Goal: Information Seeking & Learning: Find specific fact

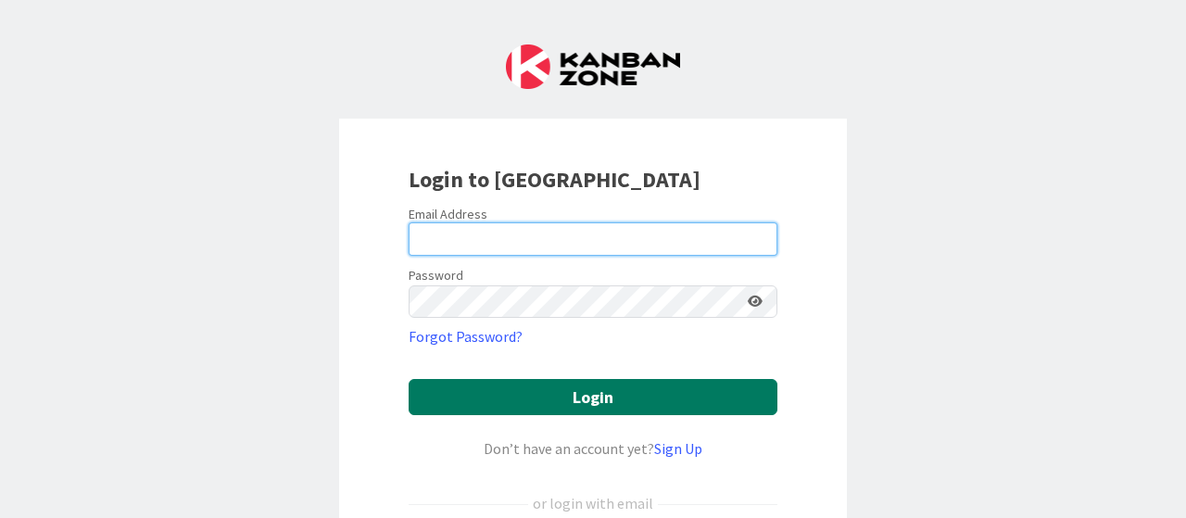
type input "[PERSON_NAME][EMAIL_ADDRESS][PERSON_NAME][DOMAIN_NAME]"
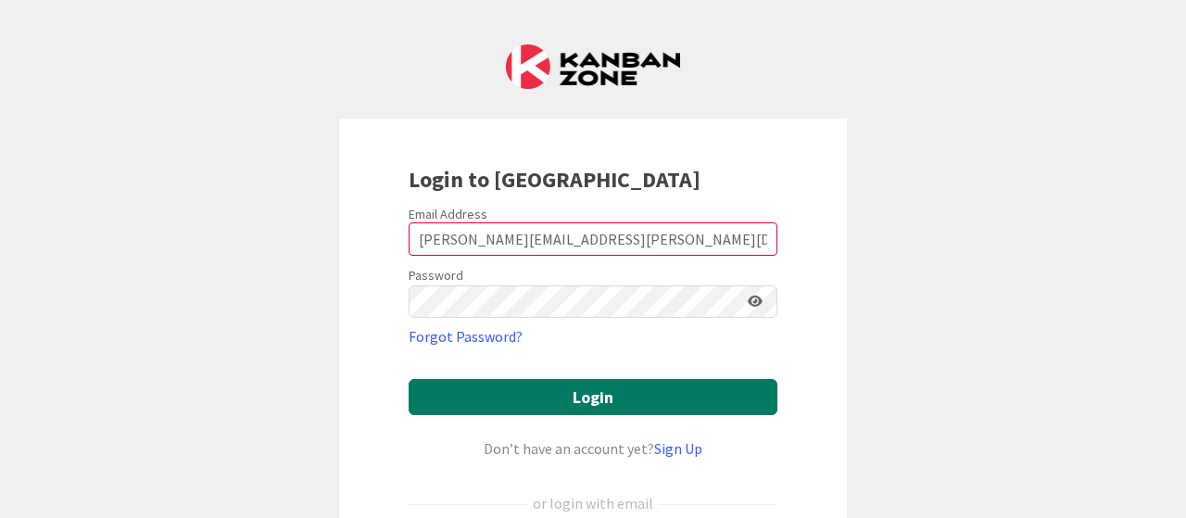
click at [613, 403] on button "Login" at bounding box center [593, 397] width 369 height 36
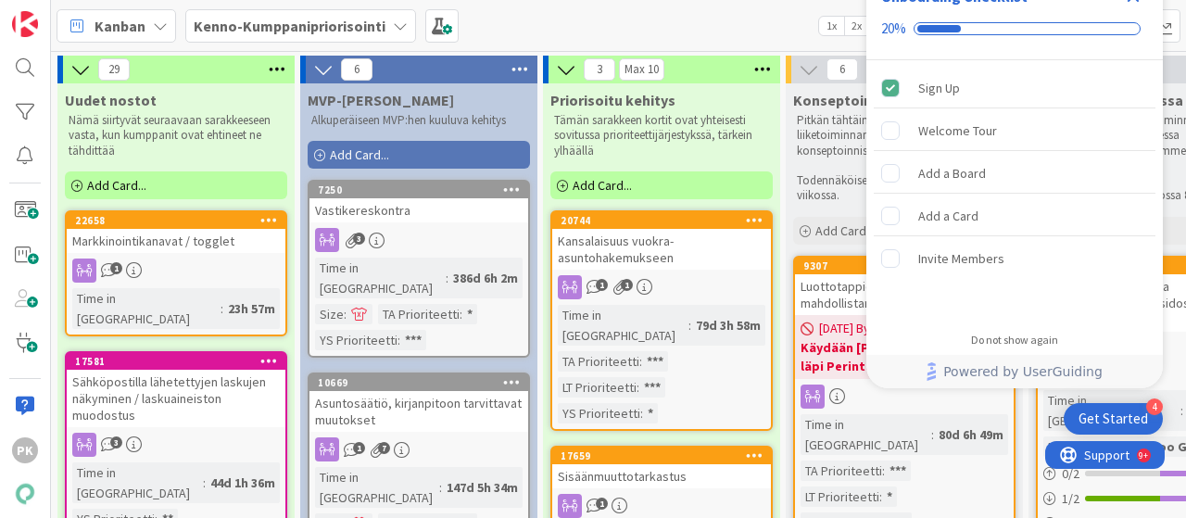
click at [773, 22] on div "Kanban Kenno-Kumppanipriorisointi 1x 2x 3x" at bounding box center [618, 25] width 1135 height 51
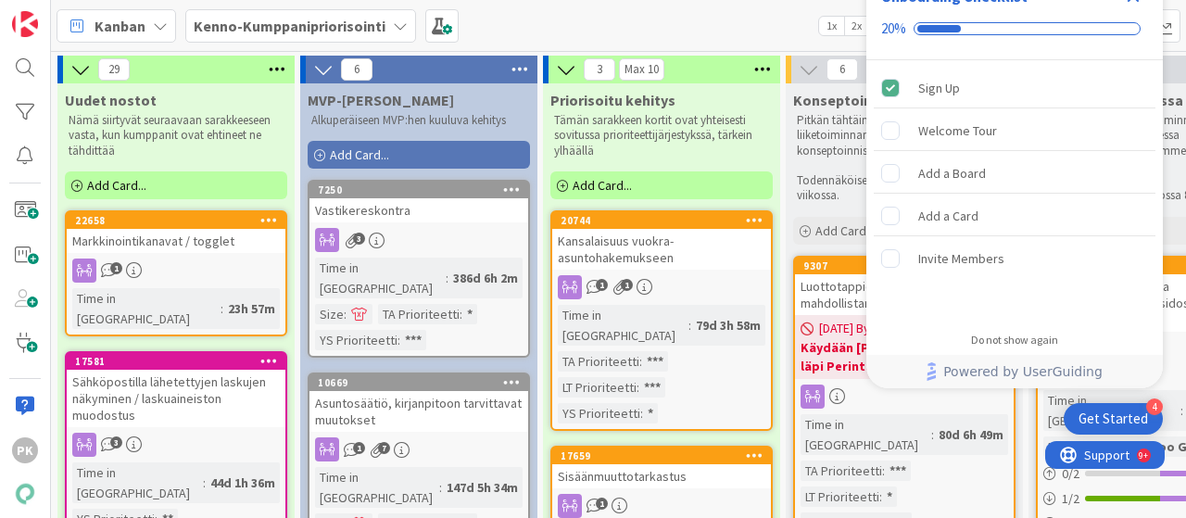
click at [773, 22] on div "Kanban Kenno-Kumppanipriorisointi 1x 2x 3x" at bounding box center [618, 25] width 1135 height 51
drag, startPoint x: 1042, startPoint y: 145, endPoint x: 980, endPoint y: 90, distance: 82.7
click at [980, 90] on div "Sign Up Welcome Tour Add a Board Add a Card Invite Members" at bounding box center [1014, 190] width 297 height 260
click at [980, 90] on div "Sign Up" at bounding box center [1015, 88] width 282 height 41
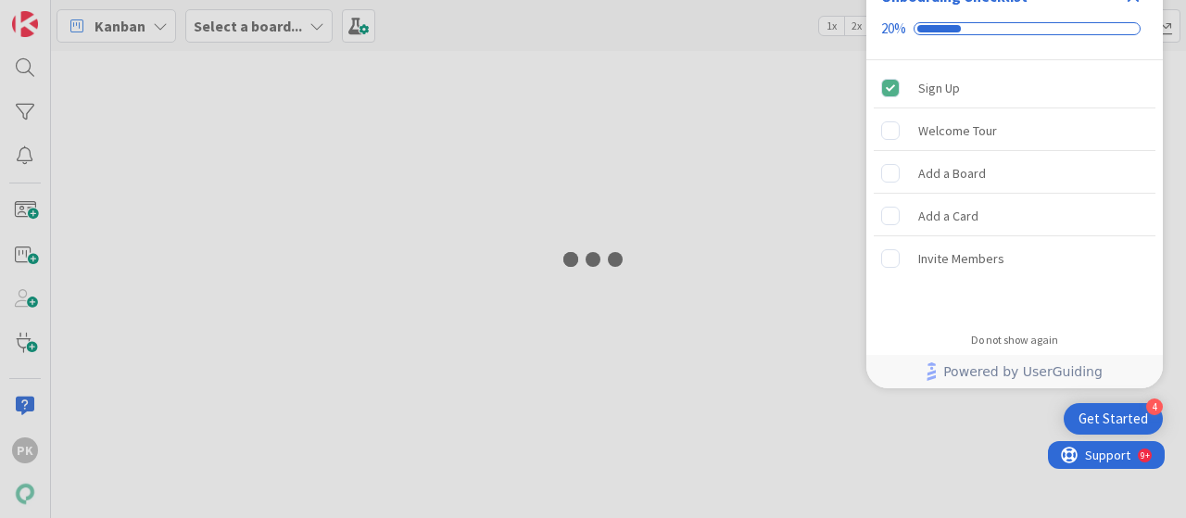
type input "12801"
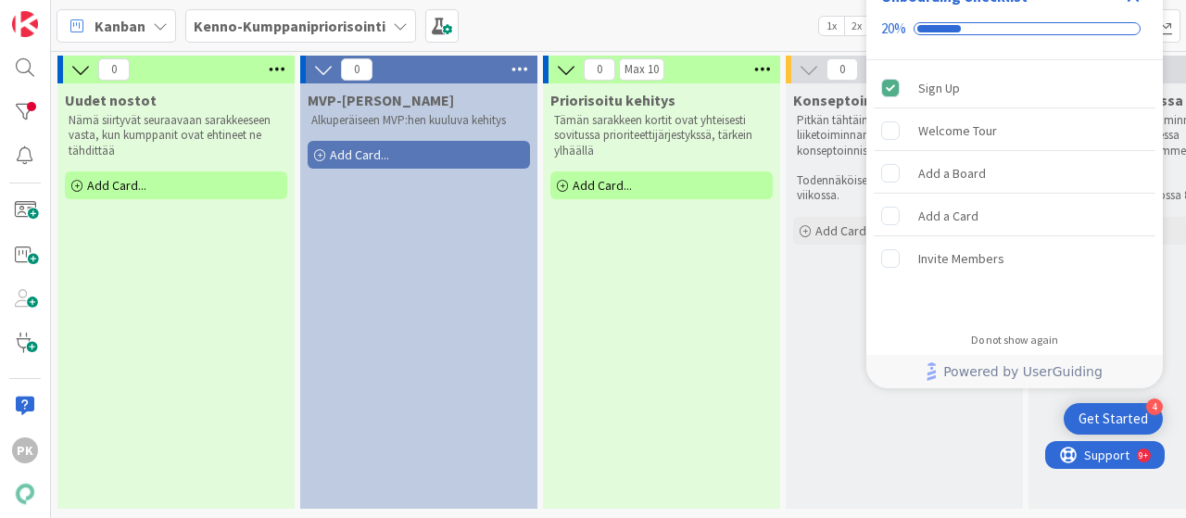
click at [1090, 418] on div "Get Started" at bounding box center [1114, 419] width 70 height 19
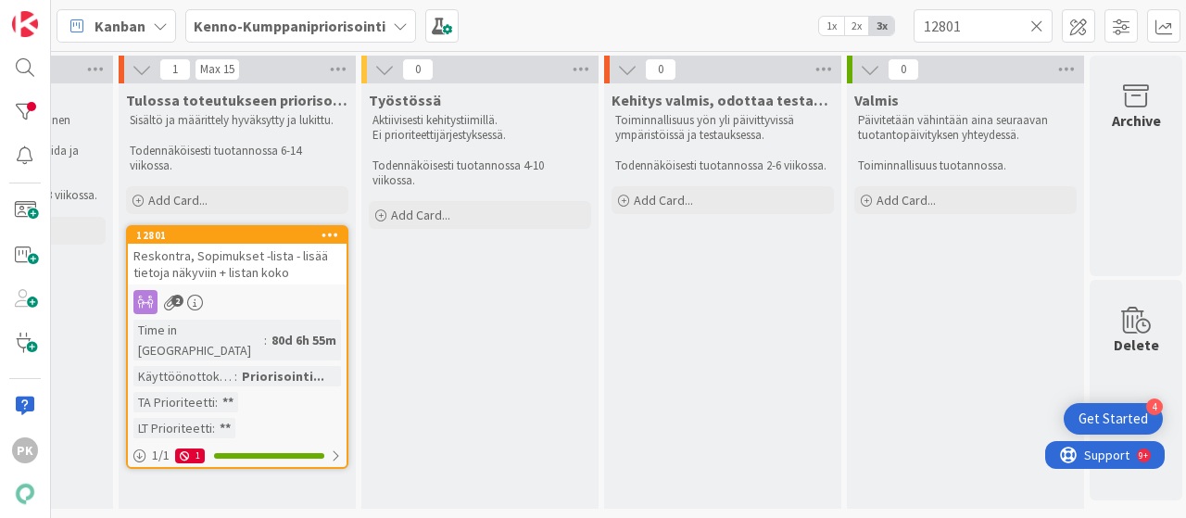
scroll to position [0, 1170]
click at [222, 286] on link "12801 Reskontra, Sopimukset -lista - lisää tietoja näkyviin + listan koko 2 Tim…" at bounding box center [234, 347] width 222 height 244
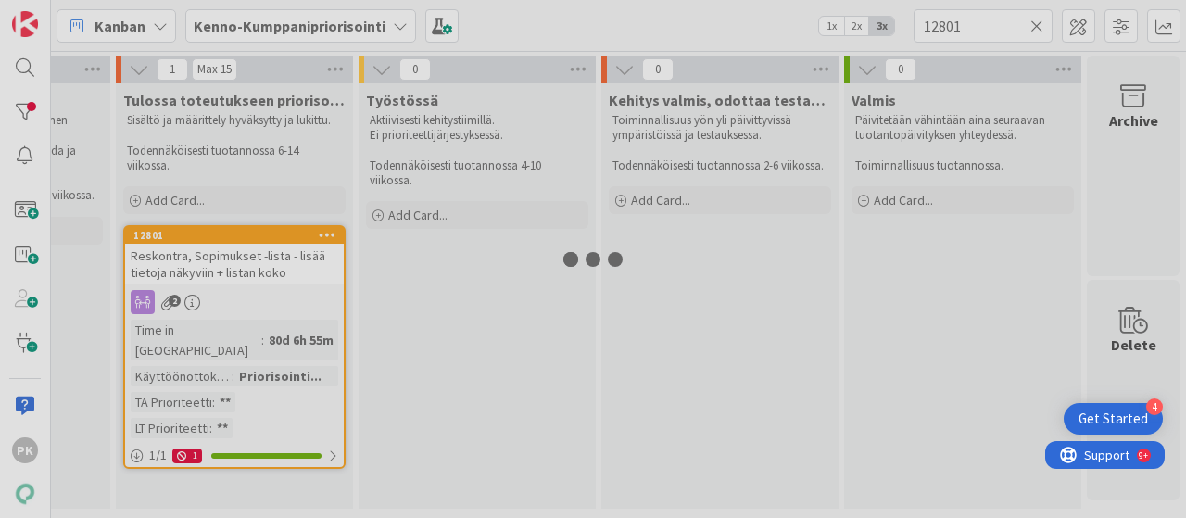
click at [222, 286] on div "0 Uudet nostot Nämä siirtyvät seuraavaan sarakkeeseen vasta, kun kumppanit ovat…" at bounding box center [618, 284] width 1135 height 467
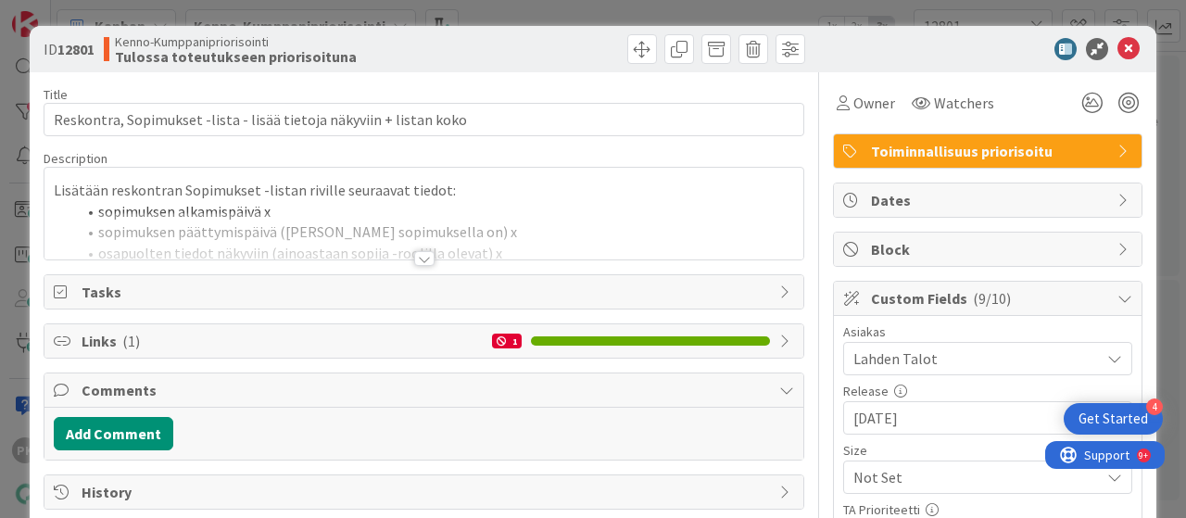
click at [414, 259] on div at bounding box center [424, 258] width 20 height 15
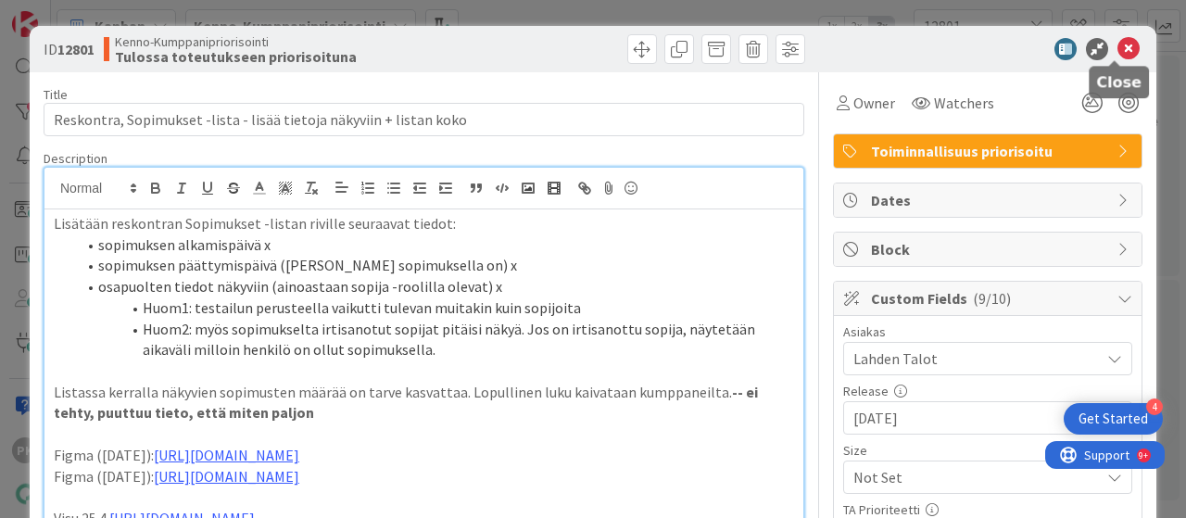
click at [1118, 47] on icon at bounding box center [1129, 49] width 22 height 22
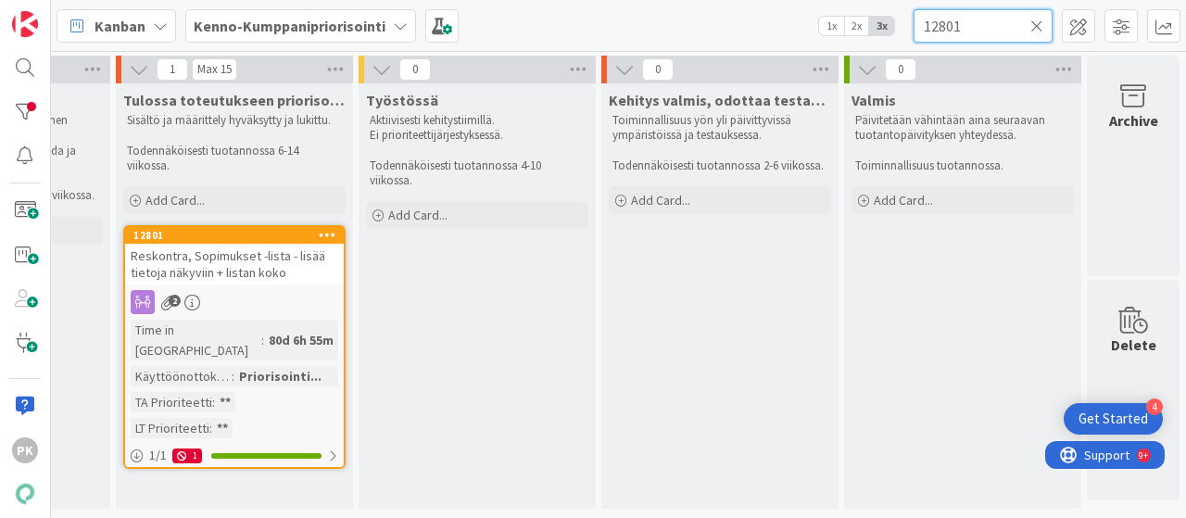
click at [999, 23] on input "12801" at bounding box center [983, 25] width 139 height 33
type input "1"
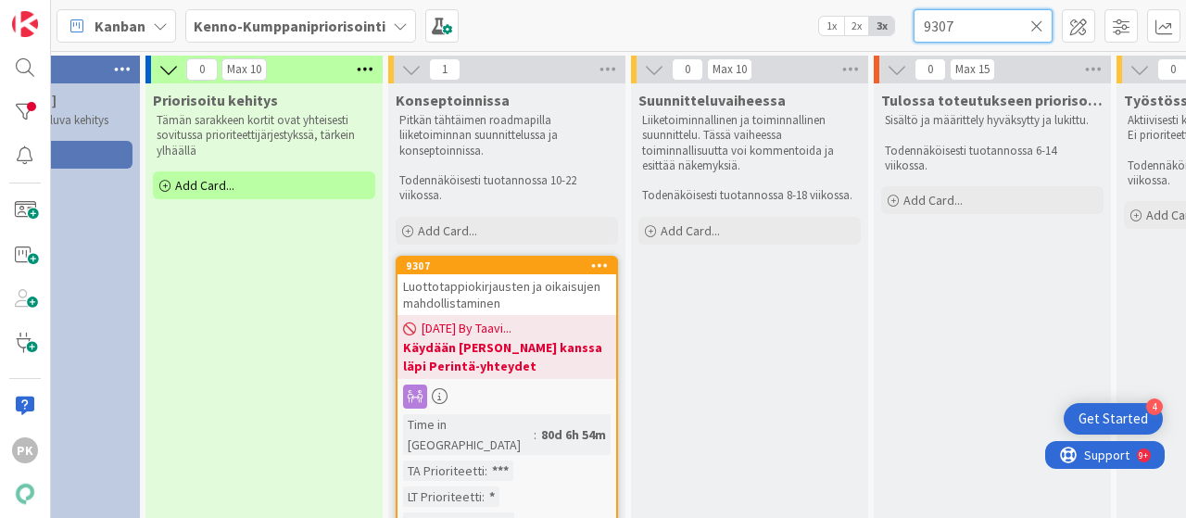
scroll to position [0, 395]
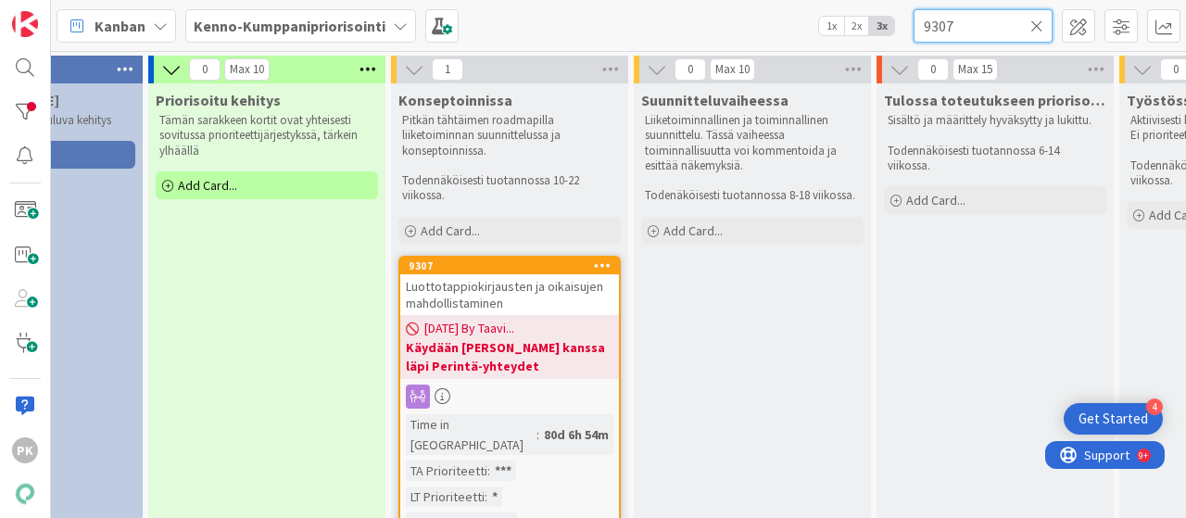
type input "9307"
click at [528, 303] on div "Luottotappiokirjausten ja oikaisujen mahdollistaminen" at bounding box center [509, 294] width 219 height 41
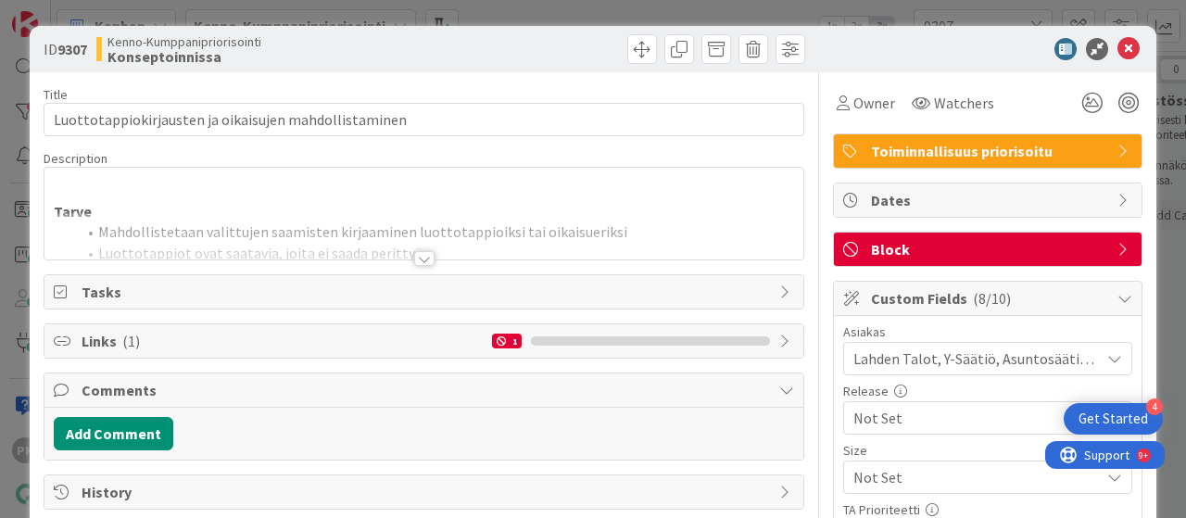
click at [419, 258] on div at bounding box center [424, 258] width 20 height 15
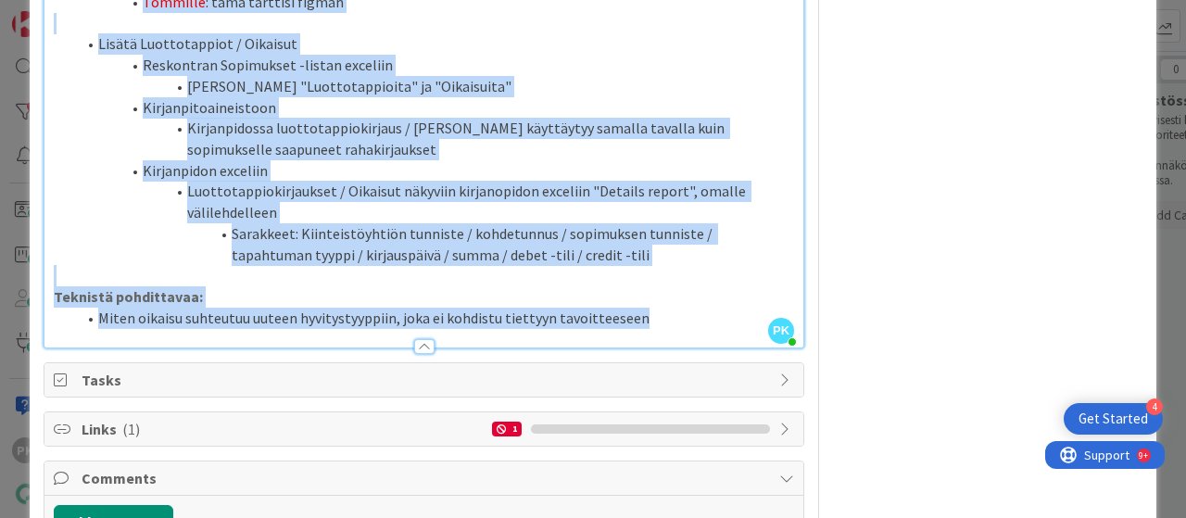
scroll to position [2356, 0]
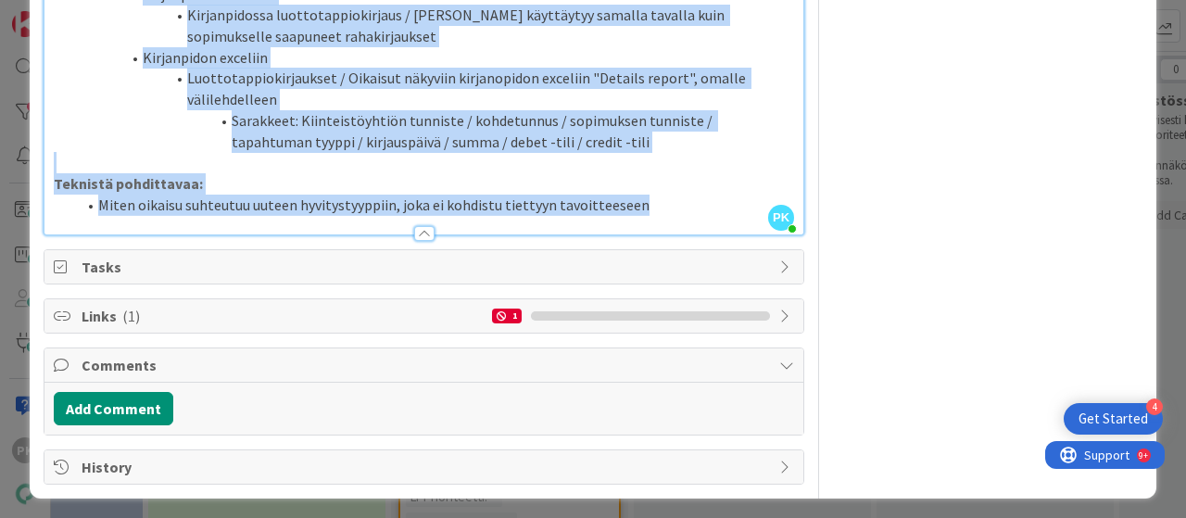
drag, startPoint x: 55, startPoint y: 170, endPoint x: 668, endPoint y: 201, distance: 614.3
copy div "Tarve Mahdollistetaan valittujen saamisten kirjaaminen luottotappioiksi tai oik…"
